Goal: Navigation & Orientation: Find specific page/section

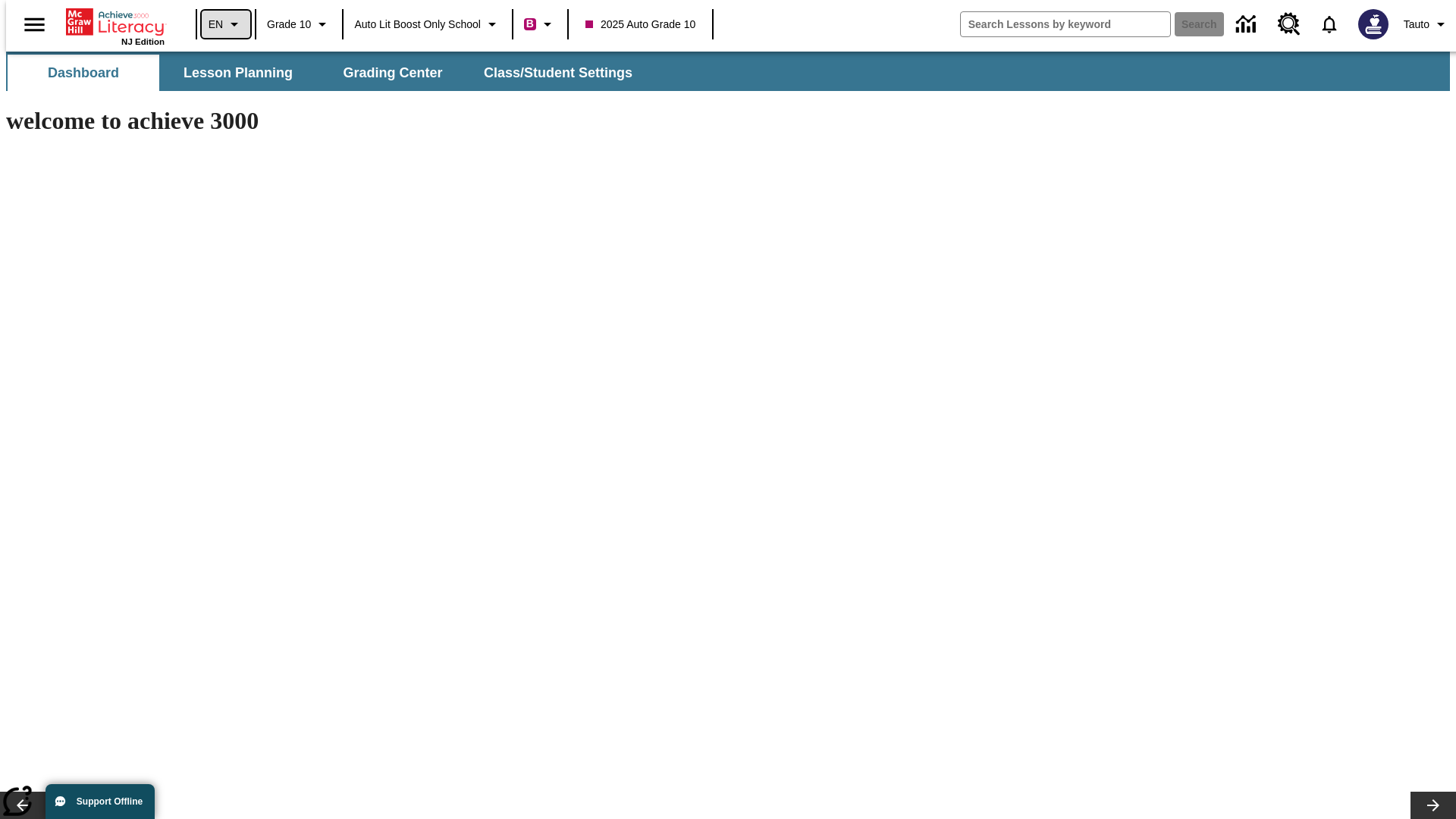
click at [225, 24] on icon "Language: EN, Select a language" at bounding box center [235, 24] width 19 height 19
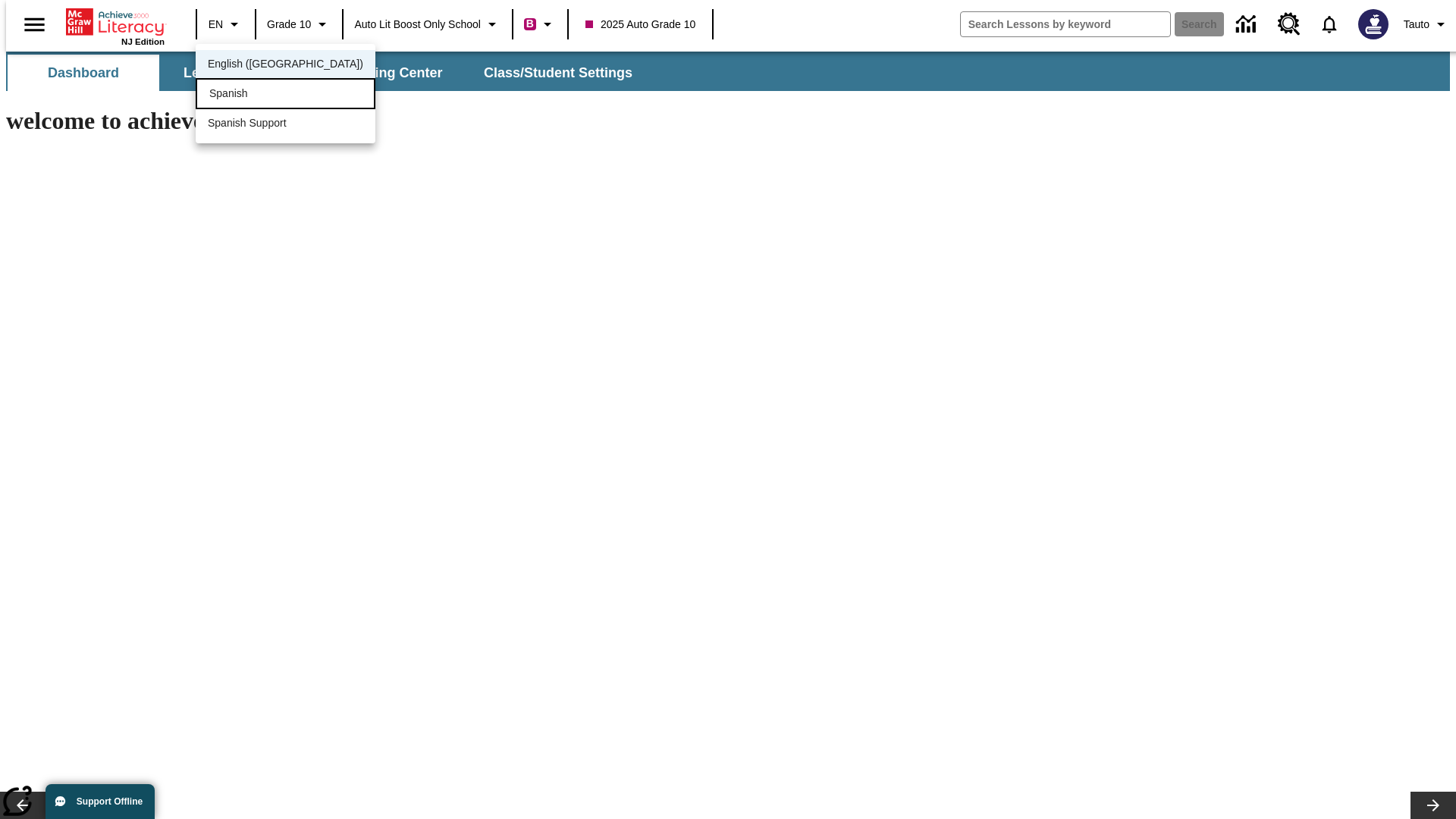
click at [252, 95] on div "Spanish" at bounding box center [286, 94] width 180 height 32
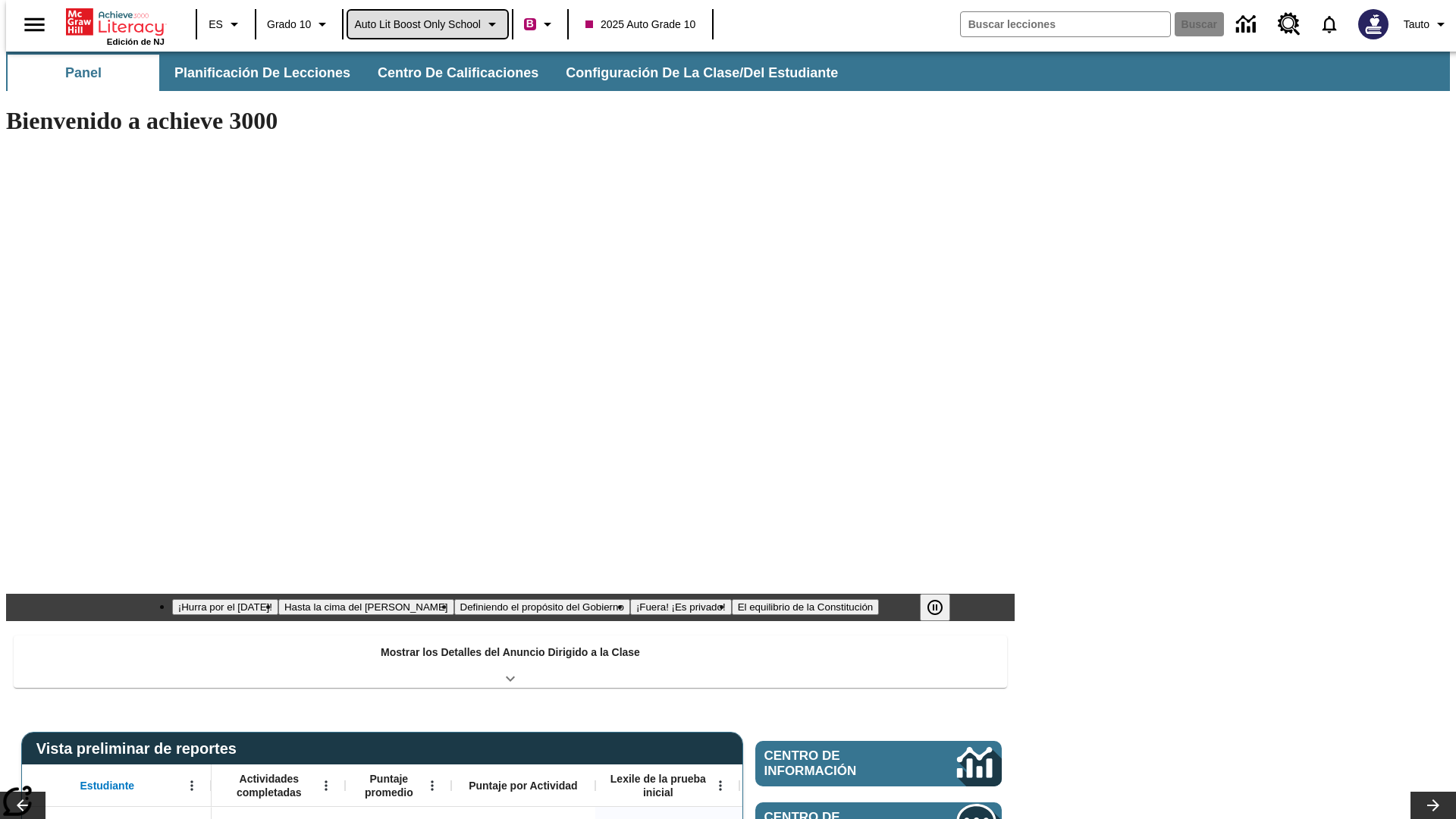
click at [427, 24] on span "Auto Lit Boost only School" at bounding box center [417, 24] width 127 height 16
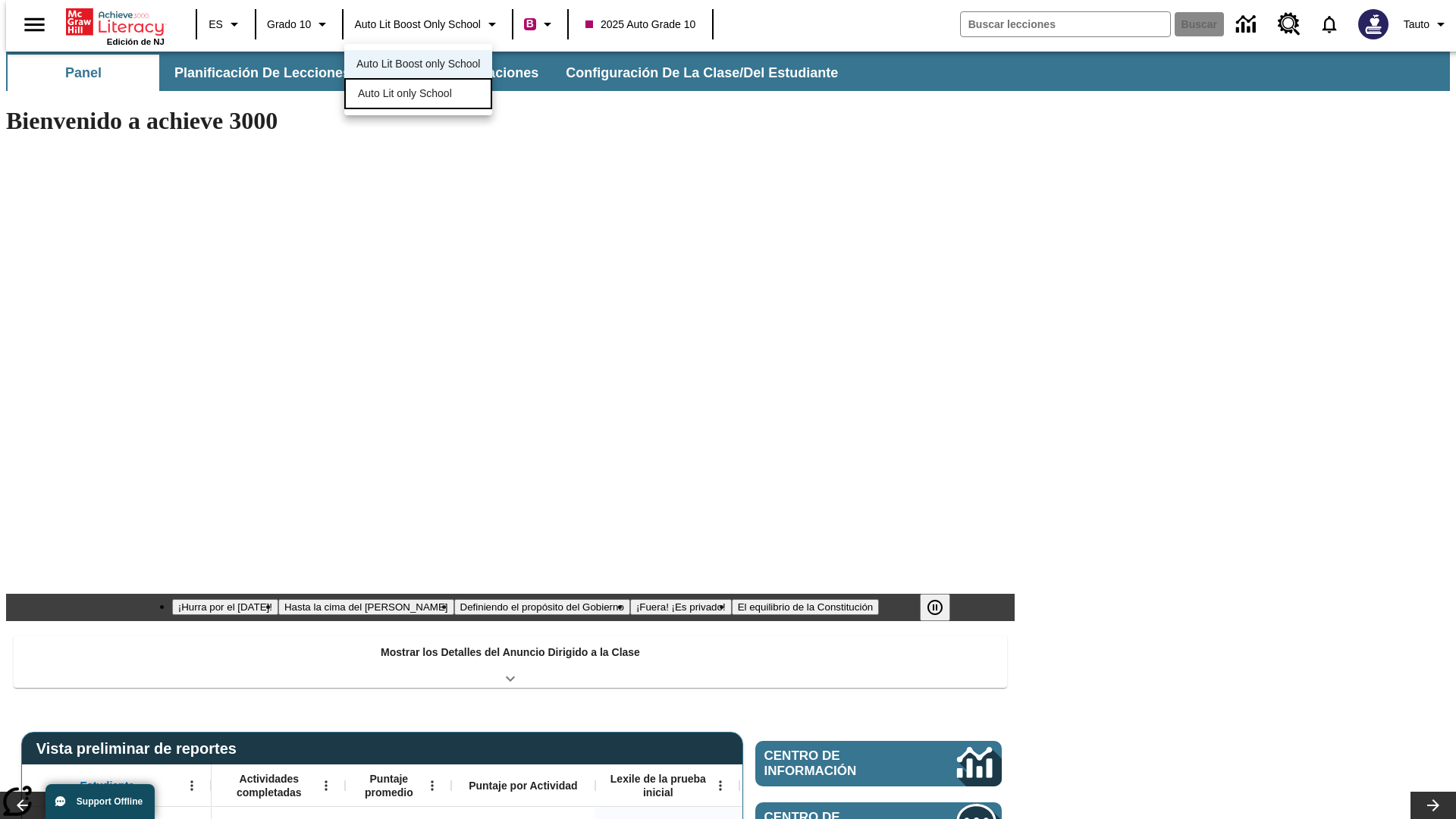
click at [405, 95] on span "Auto Lit only School" at bounding box center [404, 93] width 94 height 16
